Goal: Find specific page/section: Find specific page/section

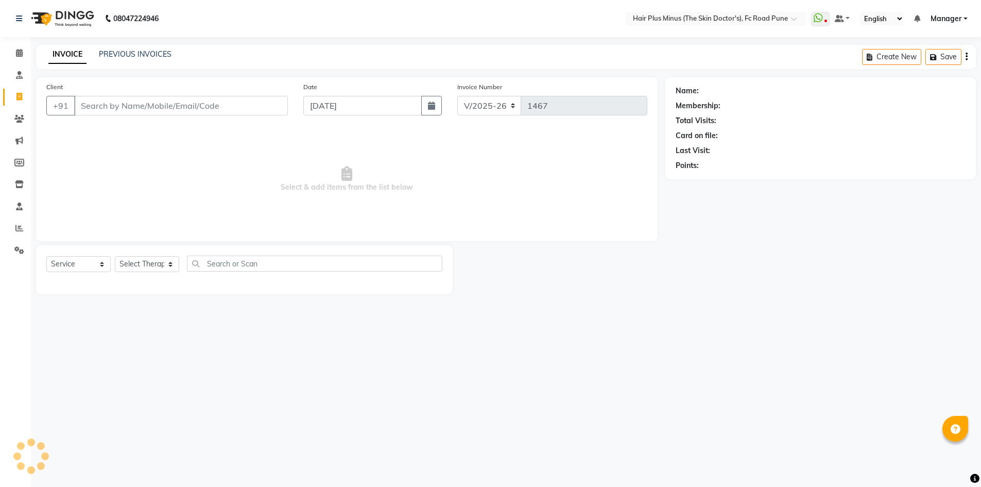
select select "7911"
select select "service"
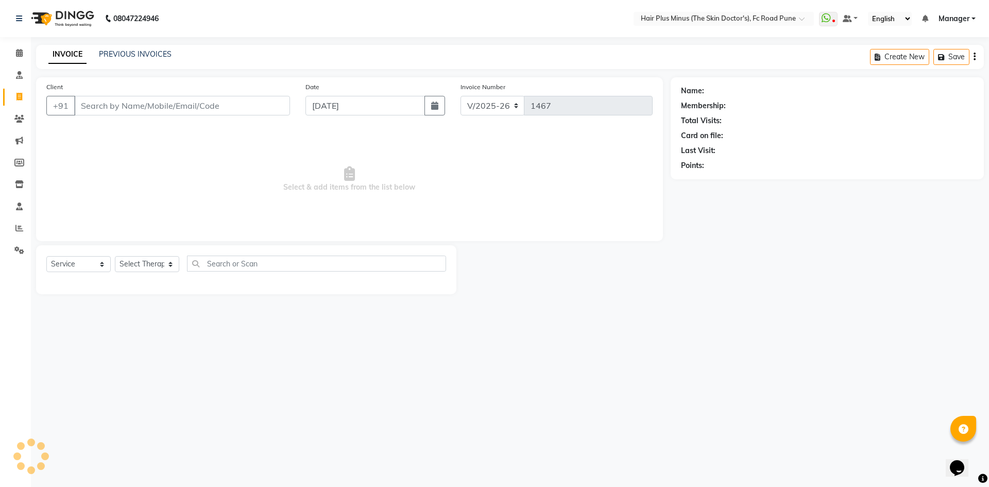
click at [110, 111] on input "Client" at bounding box center [182, 106] width 216 height 20
click at [20, 118] on icon at bounding box center [19, 119] width 10 height 8
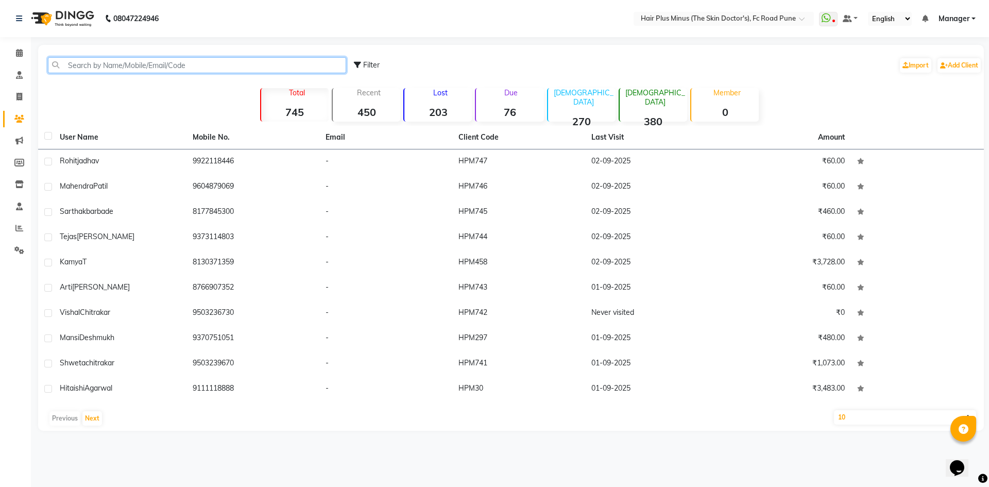
click at [106, 63] on input "text" at bounding box center [197, 65] width 298 height 16
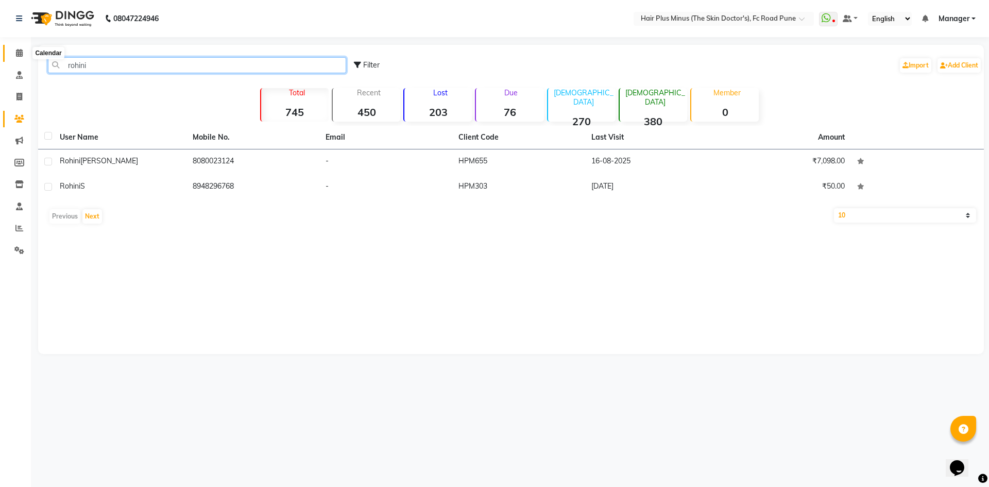
type input "rohini"
click at [25, 55] on span at bounding box center [19, 53] width 18 height 12
